Goal: Obtain resource: Download file/media

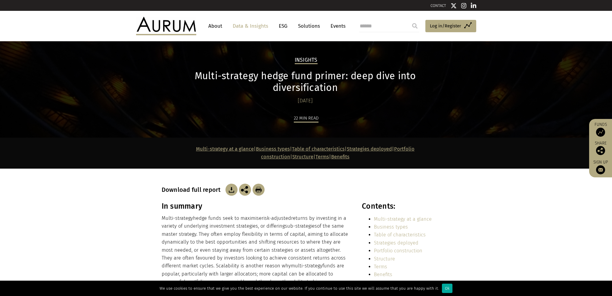
click at [229, 184] on img at bounding box center [232, 190] width 12 height 12
click at [556, 22] on header "About Data & Insights ESG Solutions Events Access Funds Log in/Register Sign ou…" at bounding box center [306, 26] width 612 height 30
click at [228, 184] on img at bounding box center [232, 190] width 12 height 12
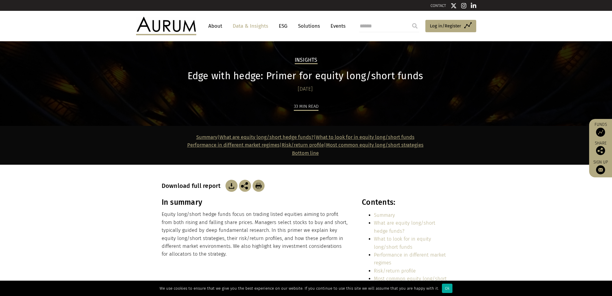
click at [231, 187] on img at bounding box center [232, 186] width 12 height 12
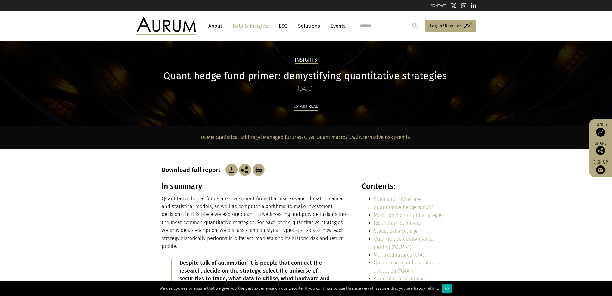
click at [230, 167] on img at bounding box center [232, 170] width 12 height 12
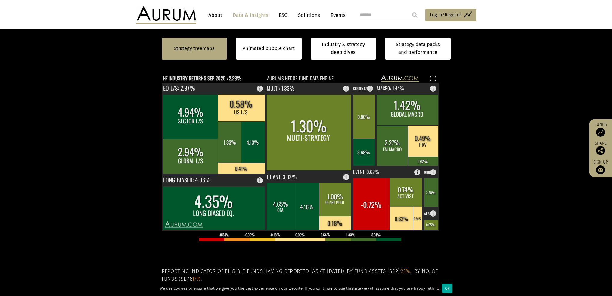
scroll to position [103, 0]
